Goal: Information Seeking & Learning: Learn about a topic

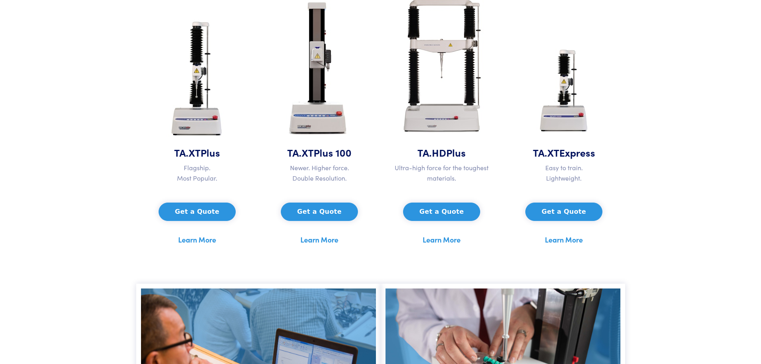
scroll to position [400, 0]
click at [191, 150] on h5 "TA.XT Plus" at bounding box center [197, 152] width 113 height 14
click at [203, 124] on img at bounding box center [197, 80] width 75 height 130
click at [563, 164] on p "Easy to train. Lightweight." at bounding box center [564, 172] width 113 height 20
click at [571, 171] on p "Easy to train. Lightweight." at bounding box center [564, 172] width 113 height 20
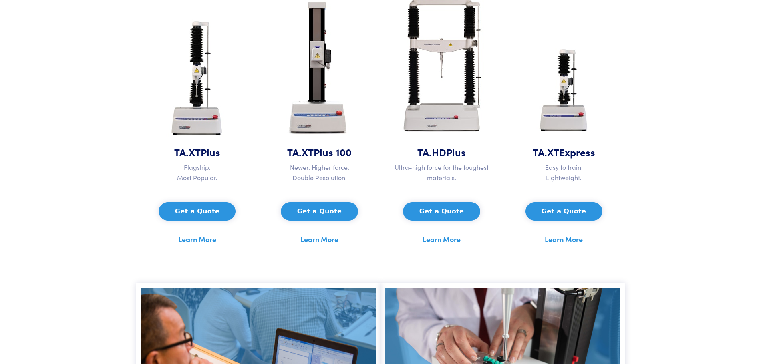
click at [558, 152] on h5 "TA.XT Express" at bounding box center [564, 152] width 113 height 14
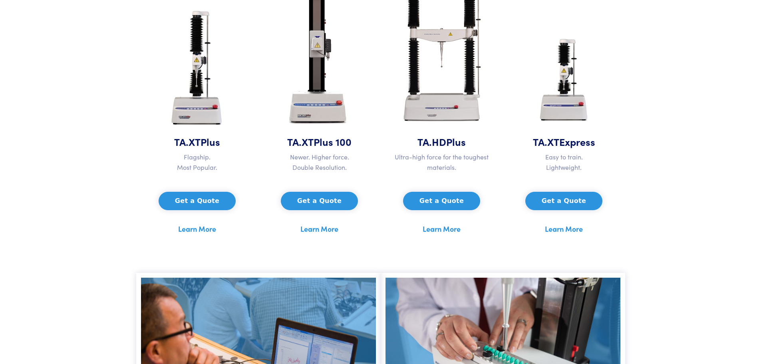
scroll to position [411, 0]
click at [578, 227] on link "Learn More" at bounding box center [564, 229] width 38 height 12
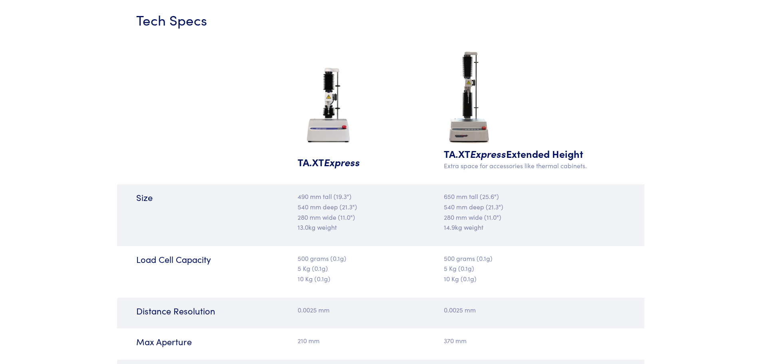
scroll to position [986, 0]
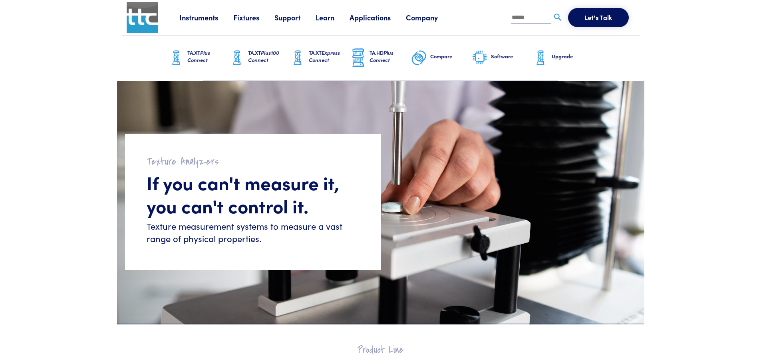
scroll to position [246, 0]
